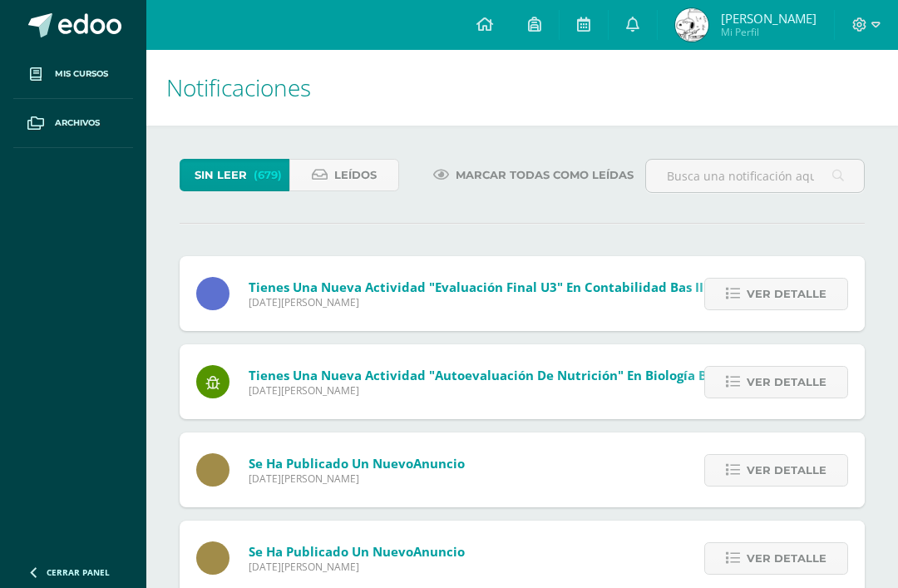
scroll to position [86, 4]
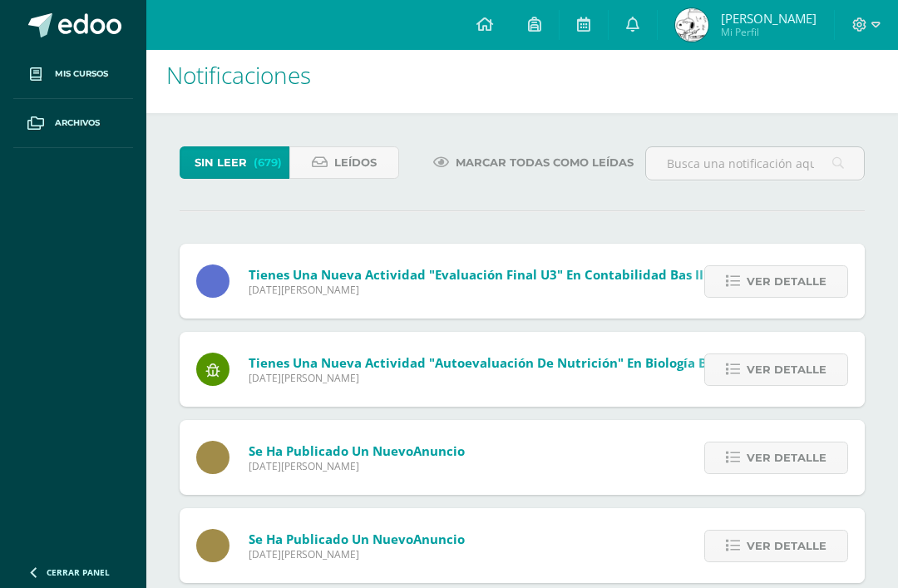
scroll to position [27, 0]
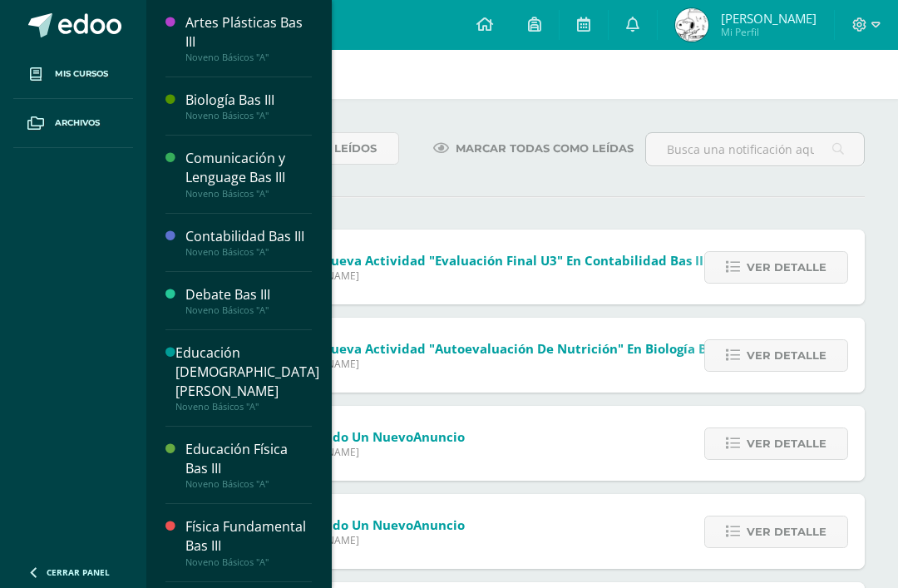
click at [62, 72] on span "Mis cursos" at bounding box center [81, 73] width 53 height 13
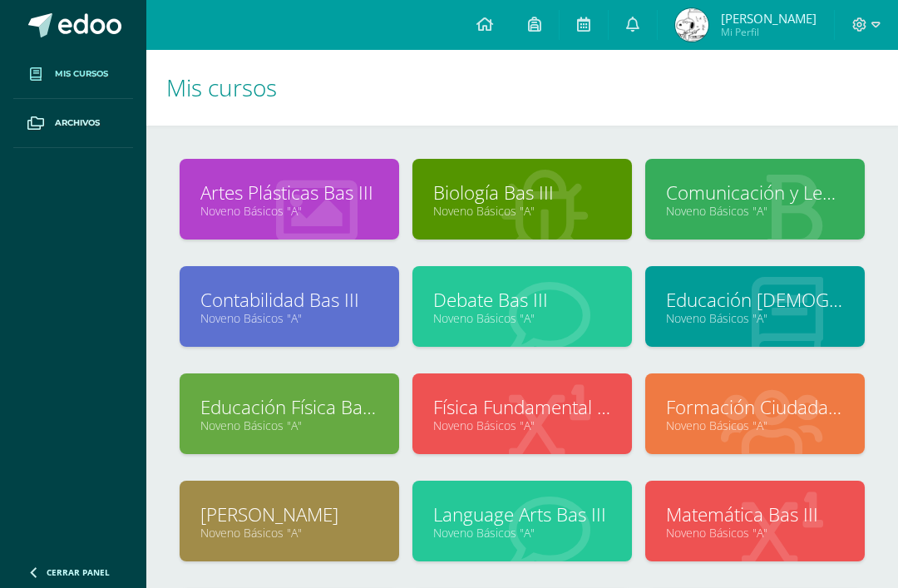
click at [245, 195] on link "Artes Plásticas Bas III" at bounding box center [289, 193] width 178 height 26
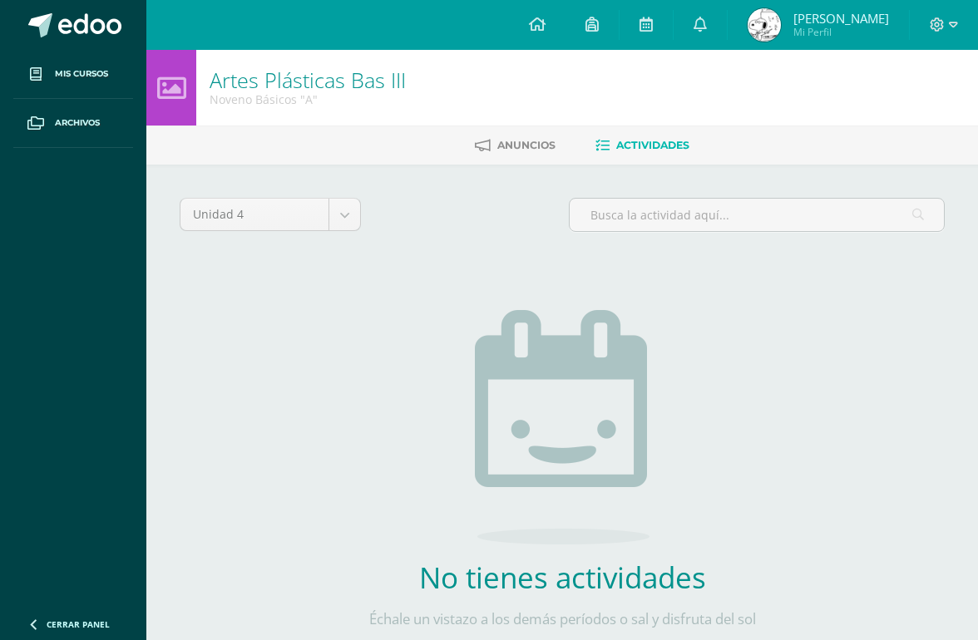
click at [328, 228] on body "Mis cursos Archivos Cerrar panel Artes Plásticas Bas III Noveno Básicos "A" Bio…" at bounding box center [489, 357] width 978 height 715
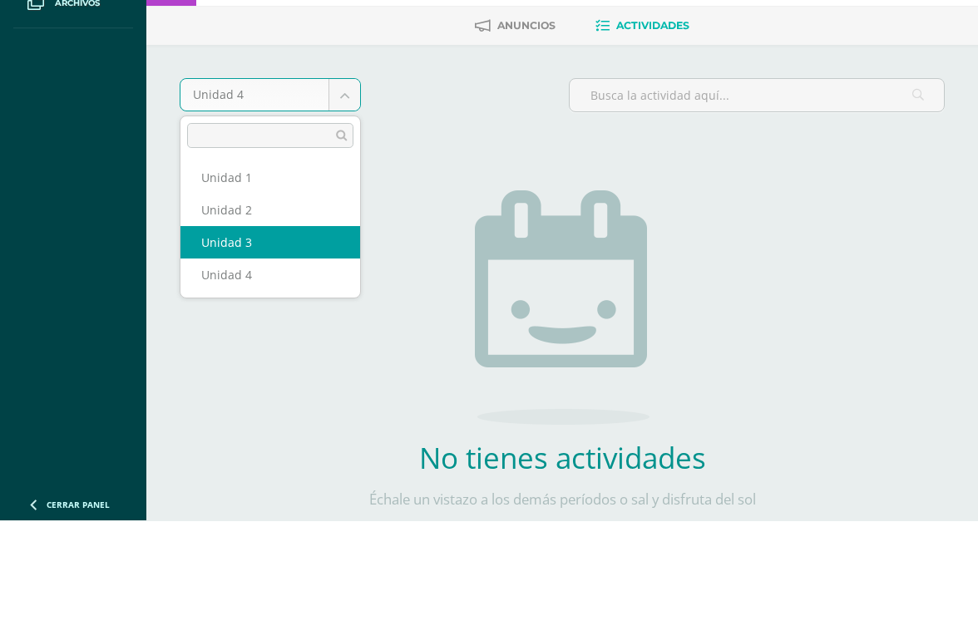
select select "Unidad 3"
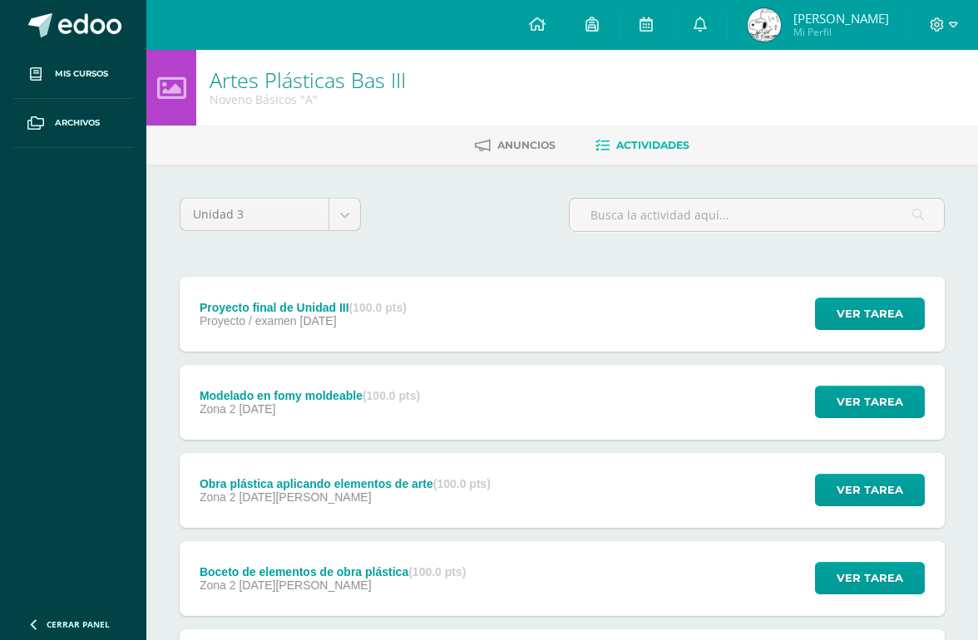
click at [608, 312] on div "Proyecto final de Unidad III (100.0 pts) Proyecto / examen [DATE] Ver tarea Pro…" at bounding box center [562, 314] width 765 height 75
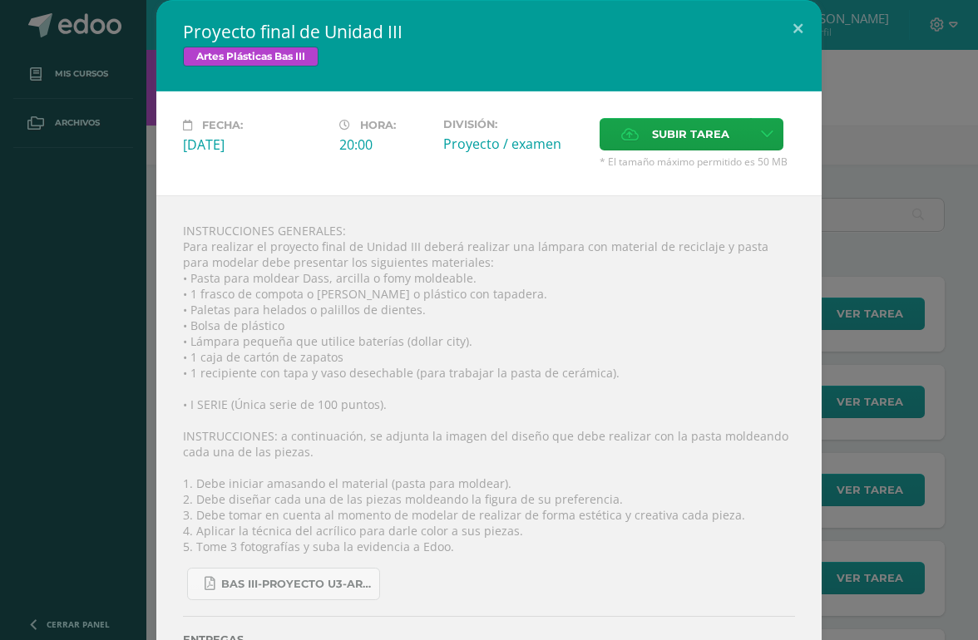
click at [795, 27] on button at bounding box center [797, 28] width 47 height 57
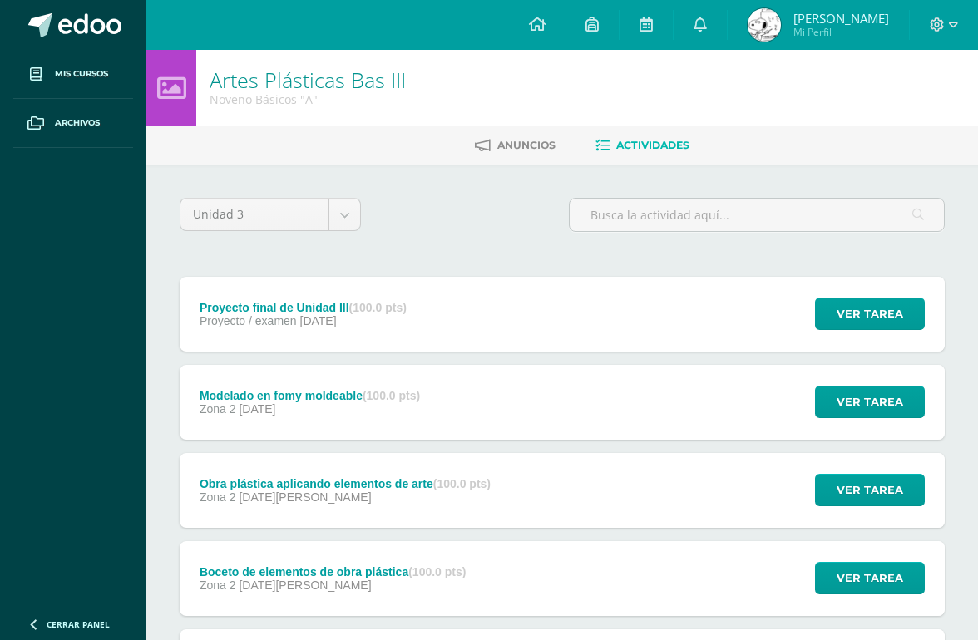
click at [242, 208] on body "Mis cursos Archivos Cerrar panel Artes Plásticas Bas III Noveno Básicos "A" Bio…" at bounding box center [489, 495] width 978 height 991
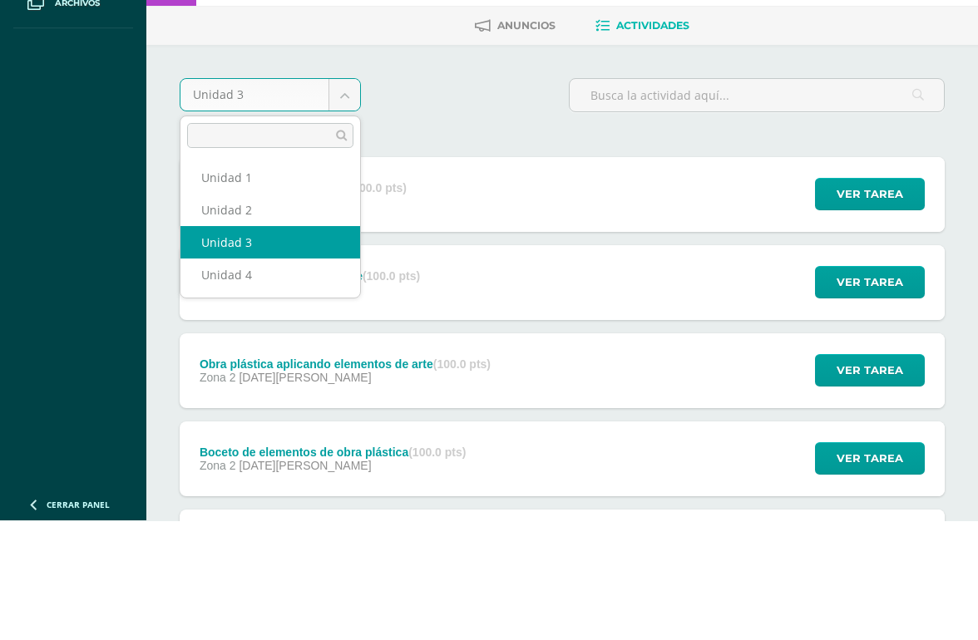
scroll to position [120, 0]
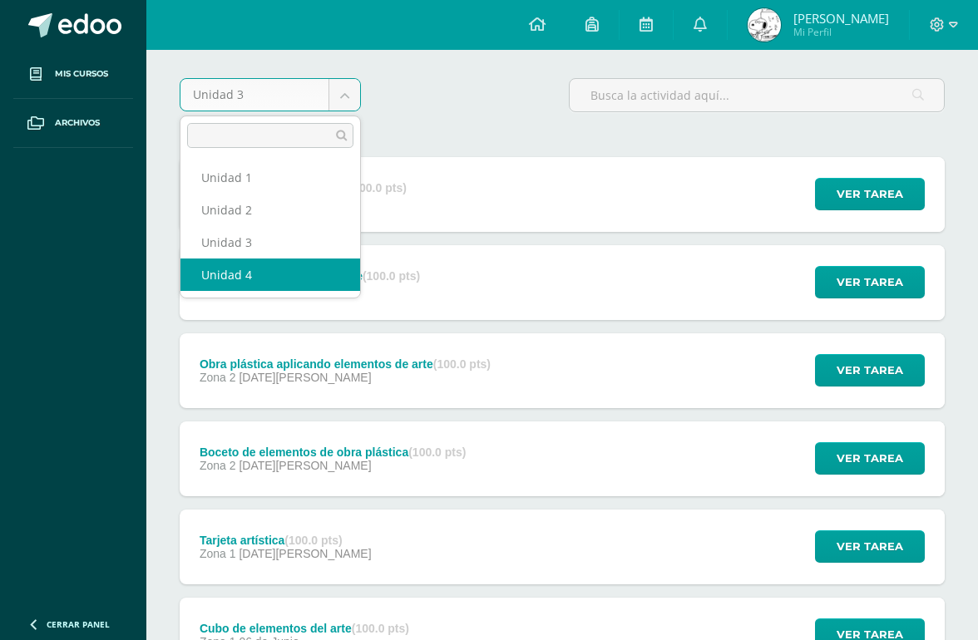
select select "Unidad 4"
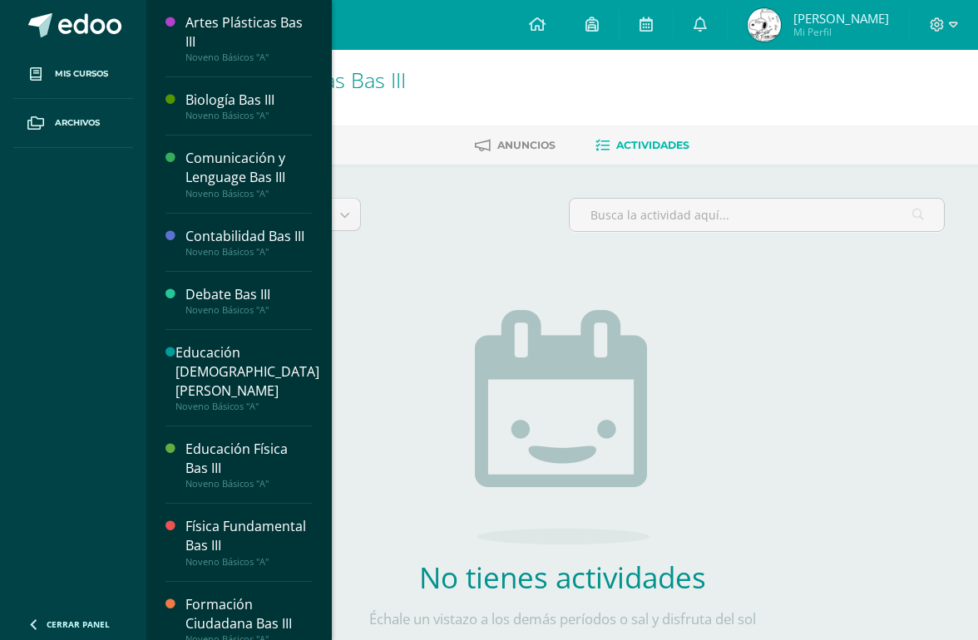
click at [44, 83] on span at bounding box center [36, 74] width 30 height 30
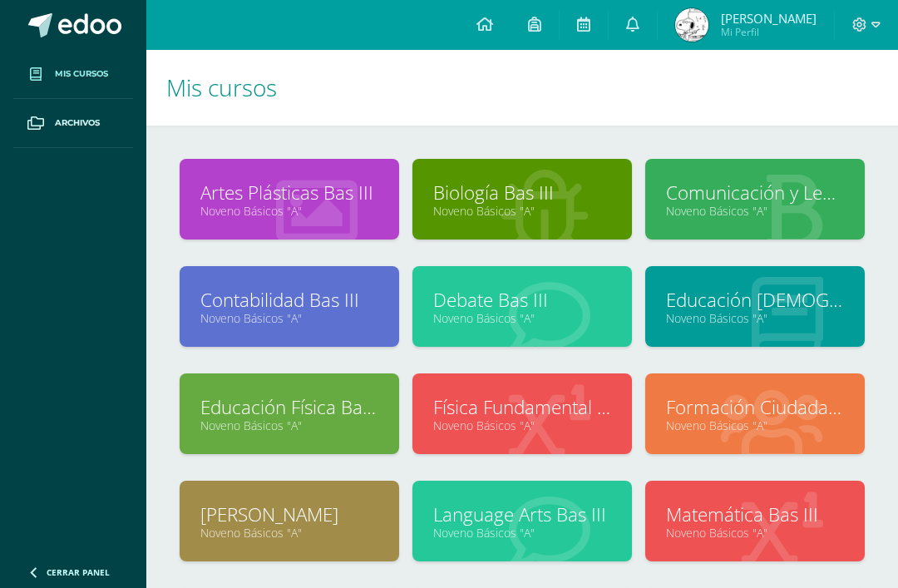
click at [639, 24] on icon at bounding box center [632, 24] width 13 height 15
